Goal: Task Accomplishment & Management: Use online tool/utility

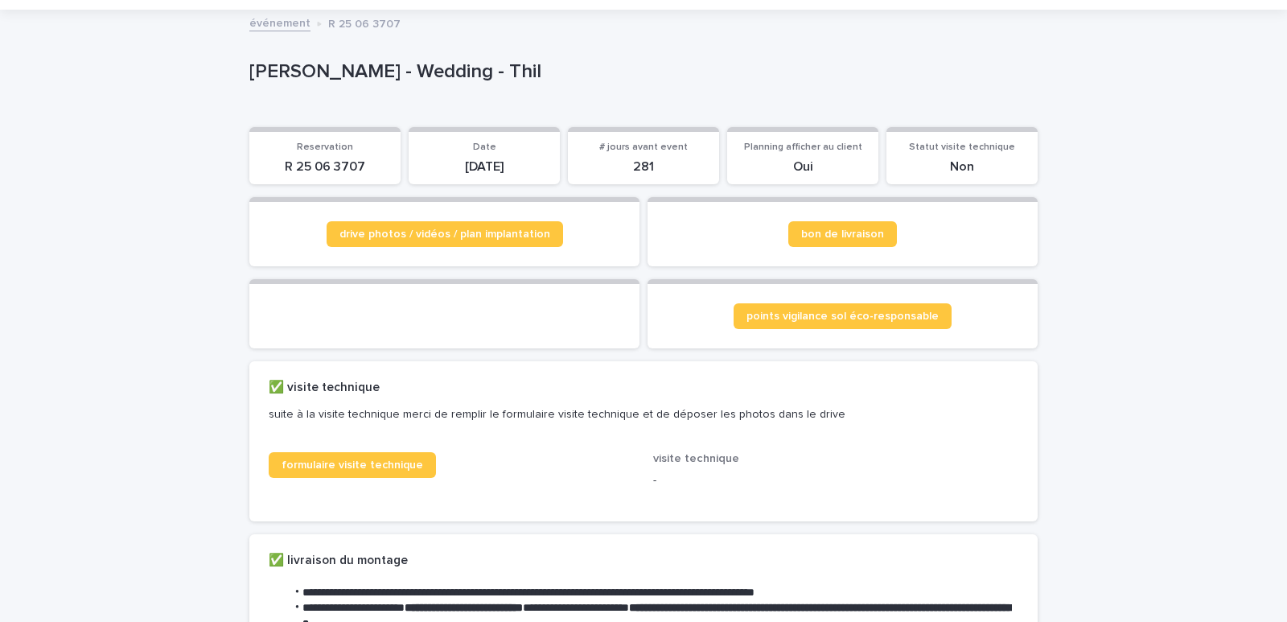
scroll to position [80, 0]
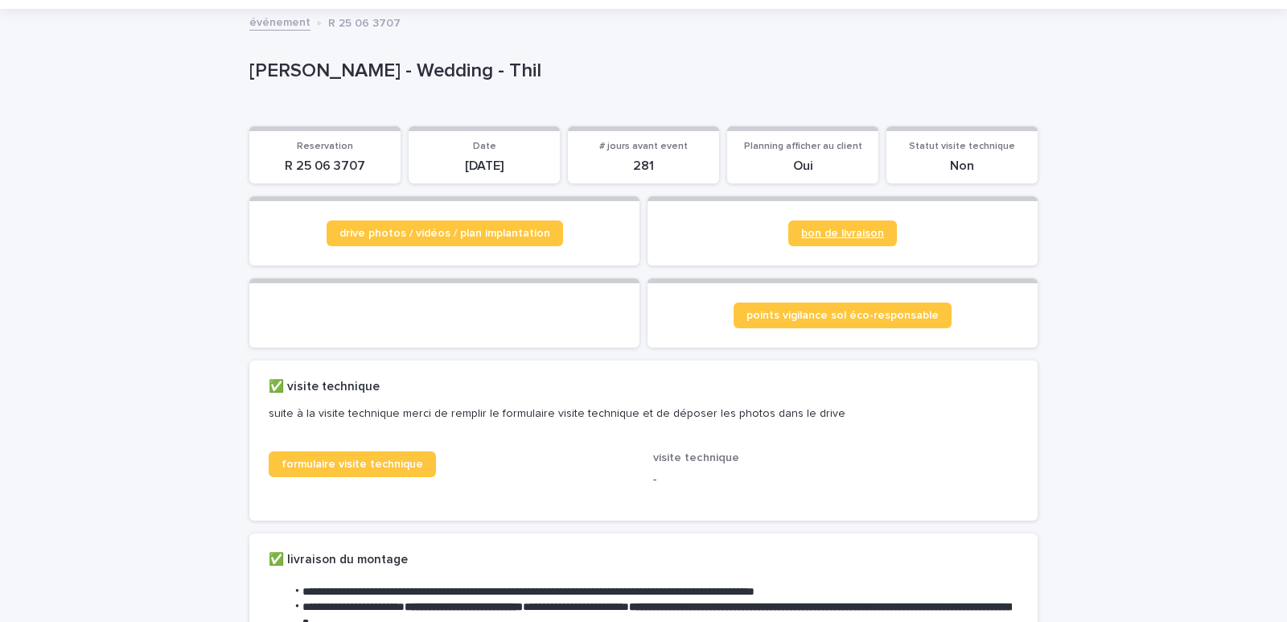
click at [852, 232] on span "bon de livraison" at bounding box center [842, 233] width 83 height 11
click at [388, 470] on span "formulaire visite technique" at bounding box center [352, 463] width 142 height 11
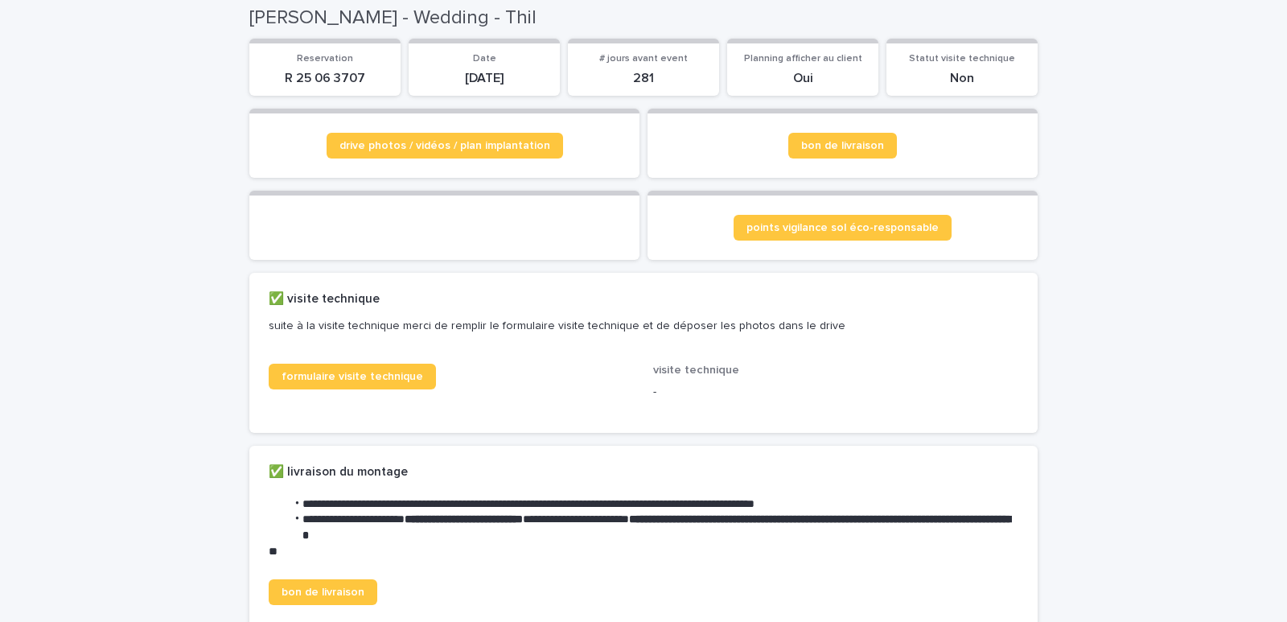
scroll to position [0, 0]
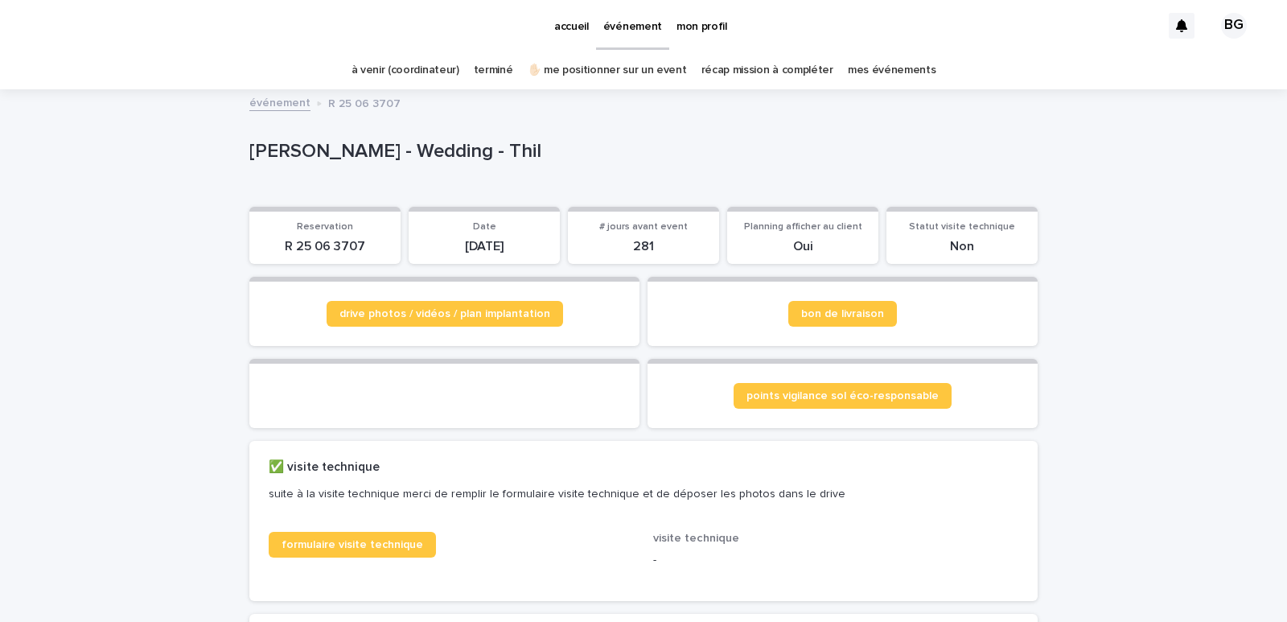
click at [410, 65] on link "à venir (coordinateur)" at bounding box center [405, 70] width 108 height 38
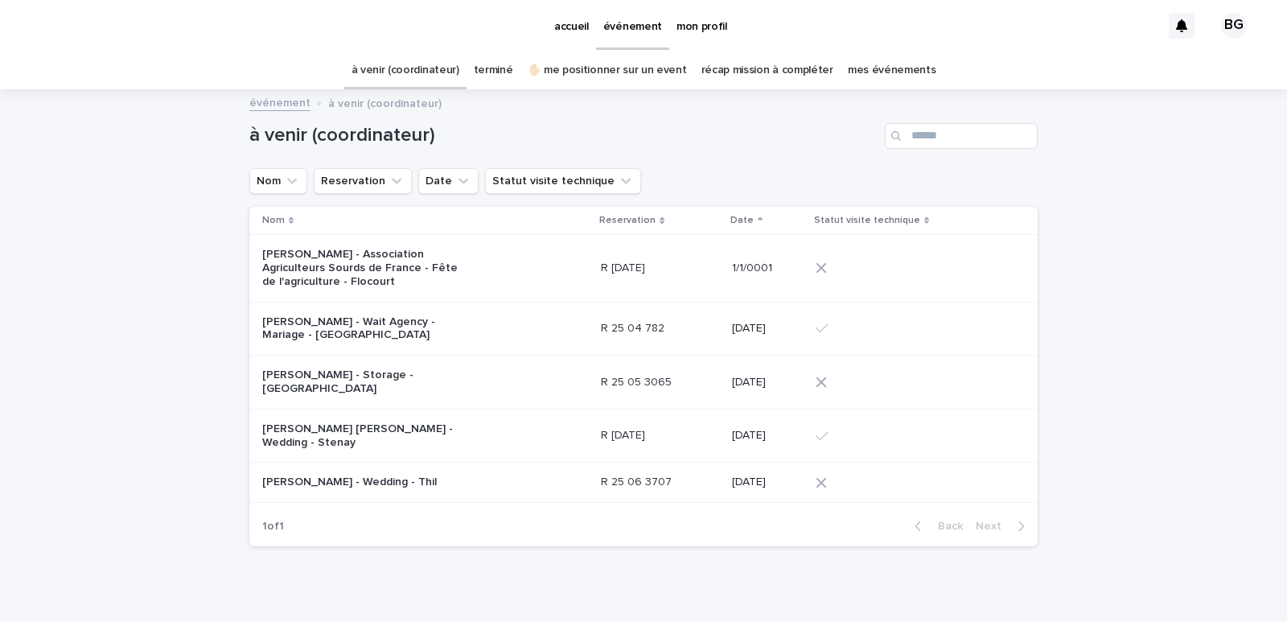
click at [607, 68] on link "✋🏻 me positionner sur un event" at bounding box center [606, 70] width 159 height 38
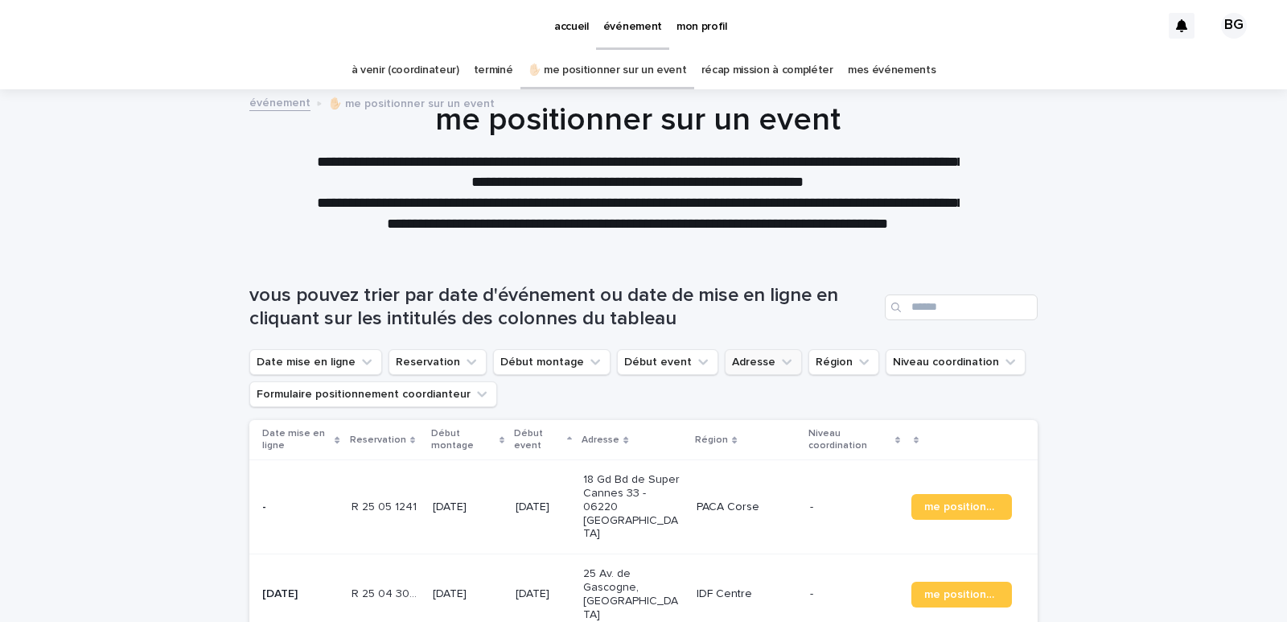
click at [778, 367] on icon "Adresse" at bounding box center [786, 362] width 16 height 16
click at [753, 436] on input at bounding box center [813, 434] width 204 height 26
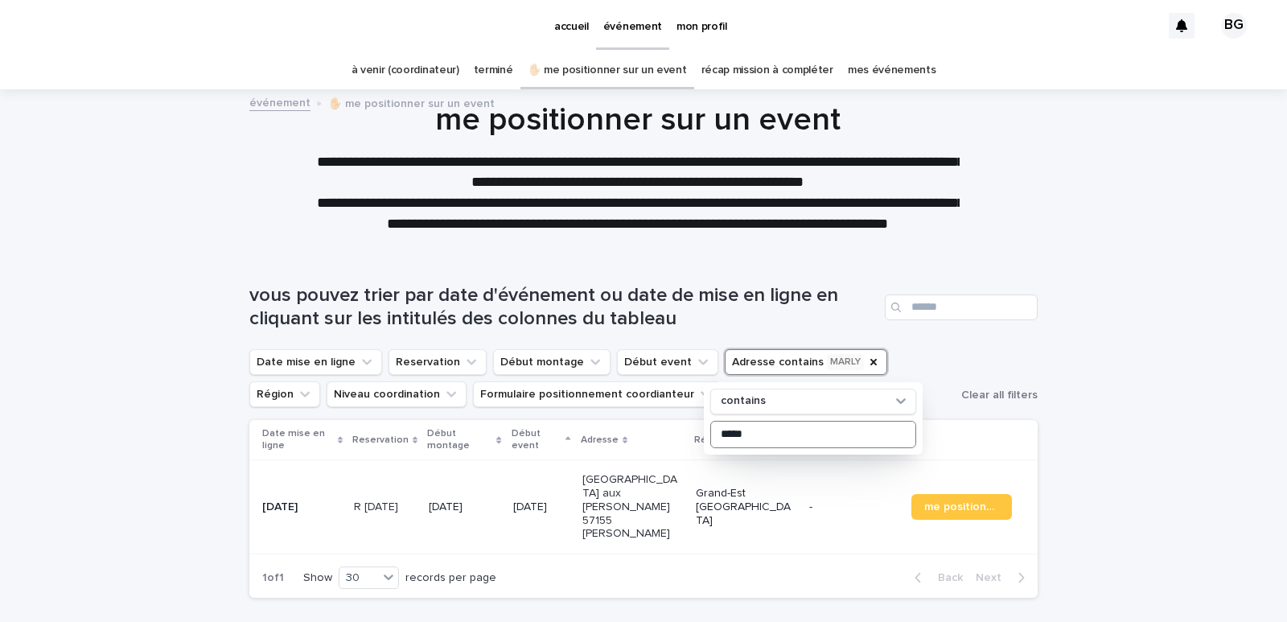
type input "*****"
